Goal: Information Seeking & Learning: Learn about a topic

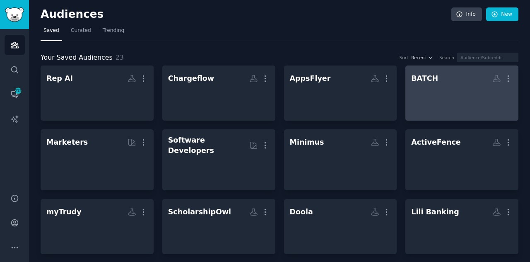
click at [429, 111] on div at bounding box center [461, 100] width 101 height 29
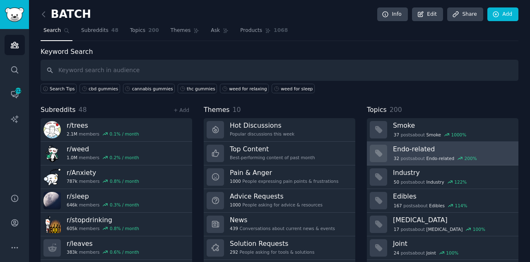
click at [445, 146] on h3 "Endo-related" at bounding box center [453, 148] width 120 height 9
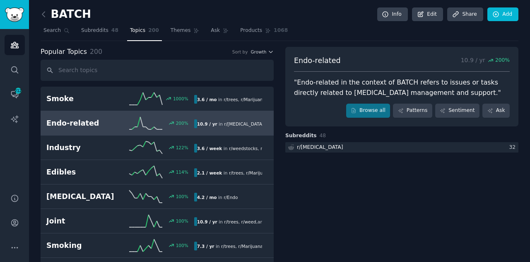
click at [49, 14] on link at bounding box center [46, 14] width 10 height 13
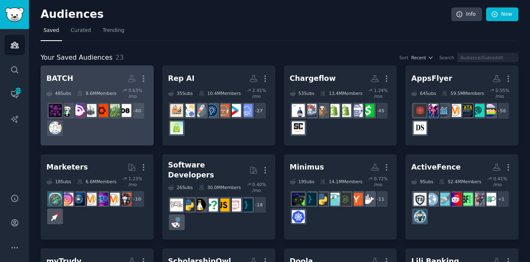
click at [120, 126] on div "+ 40" at bounding box center [96, 119] width 101 height 35
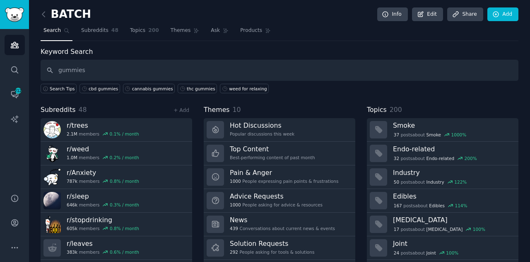
type input "gummies"
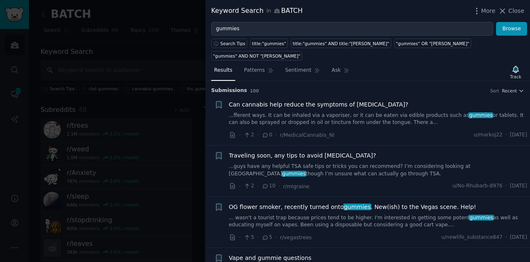
click at [324, 115] on link "...fferent ways. It can be inhaled via a vaporiser, or it can be eaten via edib…" at bounding box center [378, 119] width 298 height 14
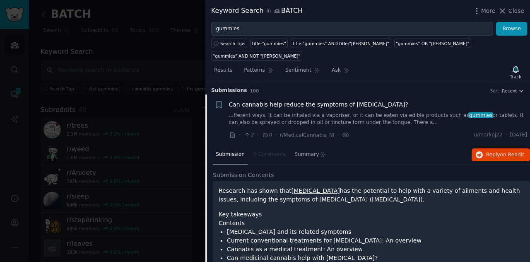
scroll to position [13, 0]
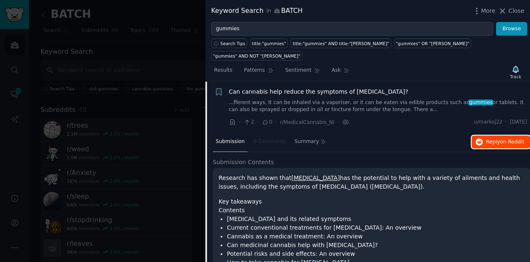
click at [493, 144] on button "Reply on Reddit" at bounding box center [500, 141] width 58 height 13
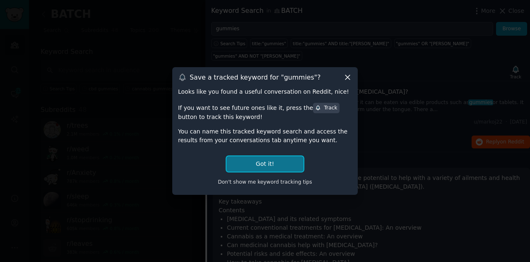
click at [272, 165] on button "Got it!" at bounding box center [264, 163] width 77 height 15
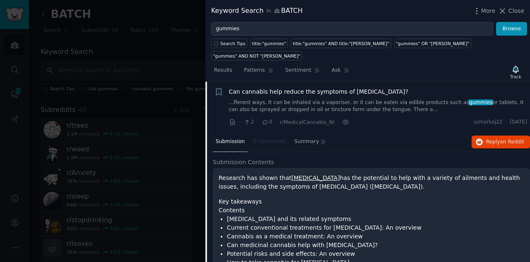
click at [426, 133] on div "Submission 0 Comments Summary Reply on Reddit" at bounding box center [371, 142] width 317 height 20
click at [467, 227] on li "Current conventional treatments for [MEDICAL_DATA]: An overview" at bounding box center [375, 227] width 297 height 9
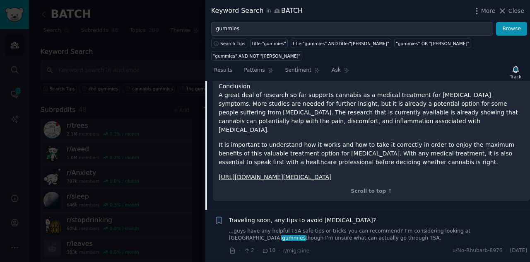
scroll to position [1155, 0]
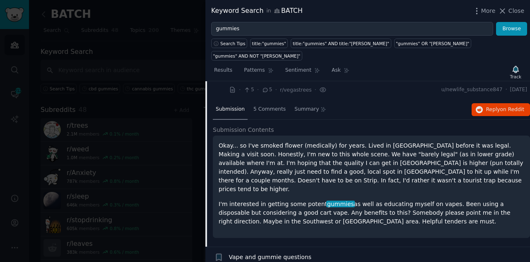
scroll to position [148, 0]
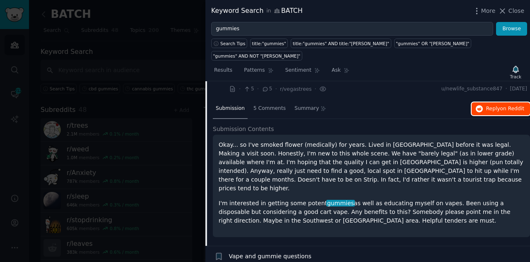
click at [498, 106] on span "Reply on Reddit" at bounding box center [505, 108] width 38 height 7
